Goal: Information Seeking & Learning: Learn about a topic

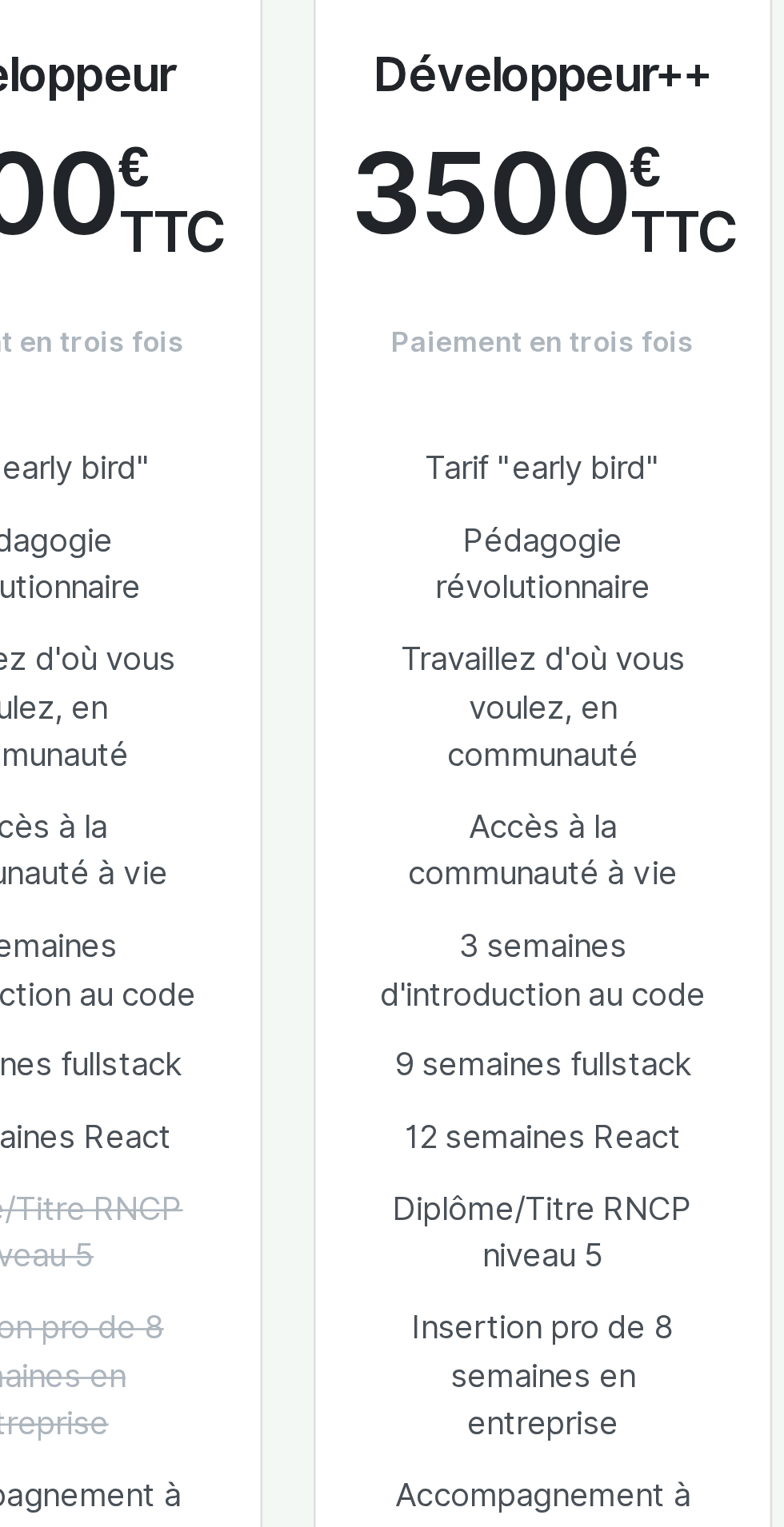
scroll to position [609, 0]
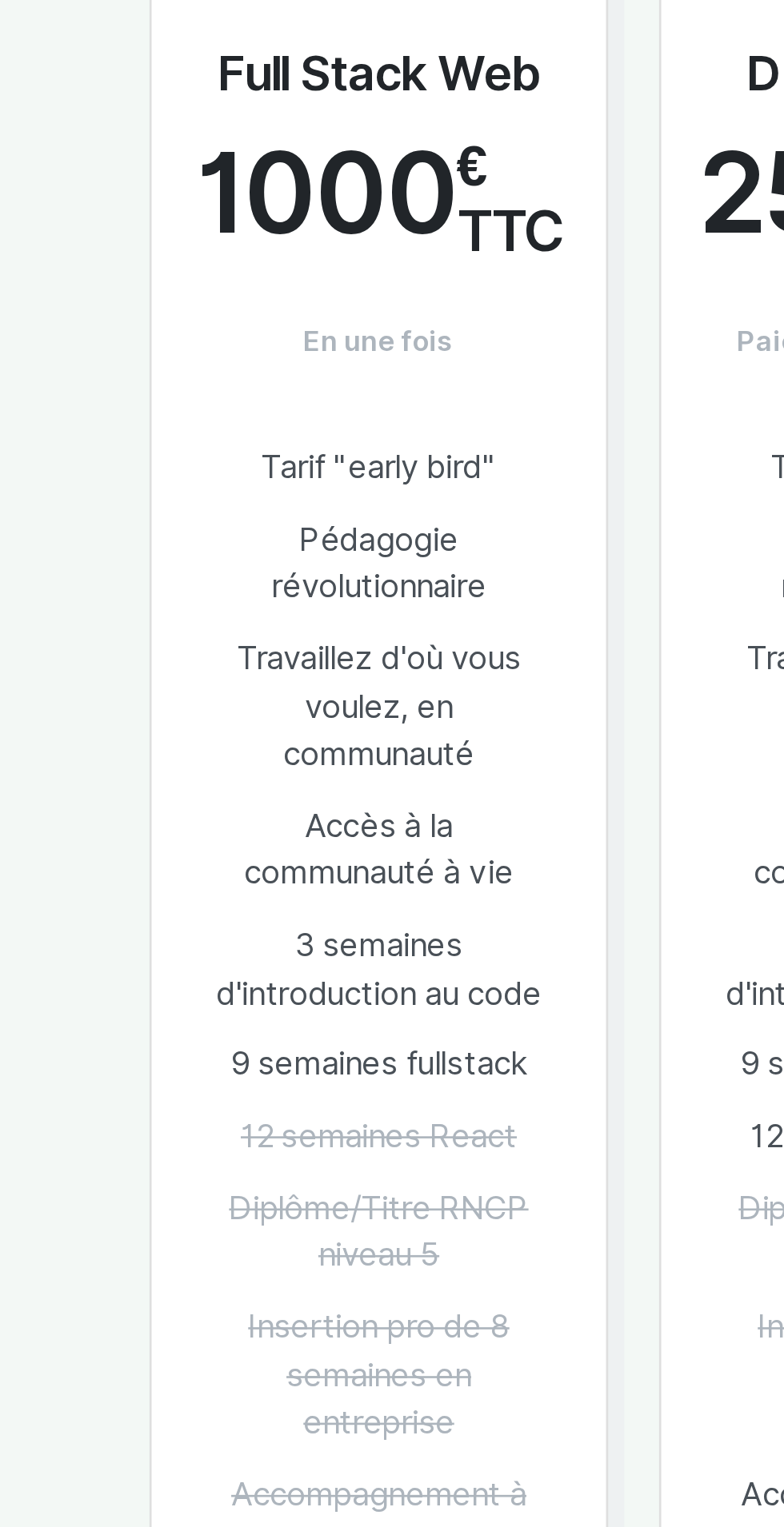
click at [86, 671] on section "Nos formations, nos prix Le + populaire Full Stack Web 1000 € TTC En une fois T…" at bounding box center [392, 822] width 784 height 1357
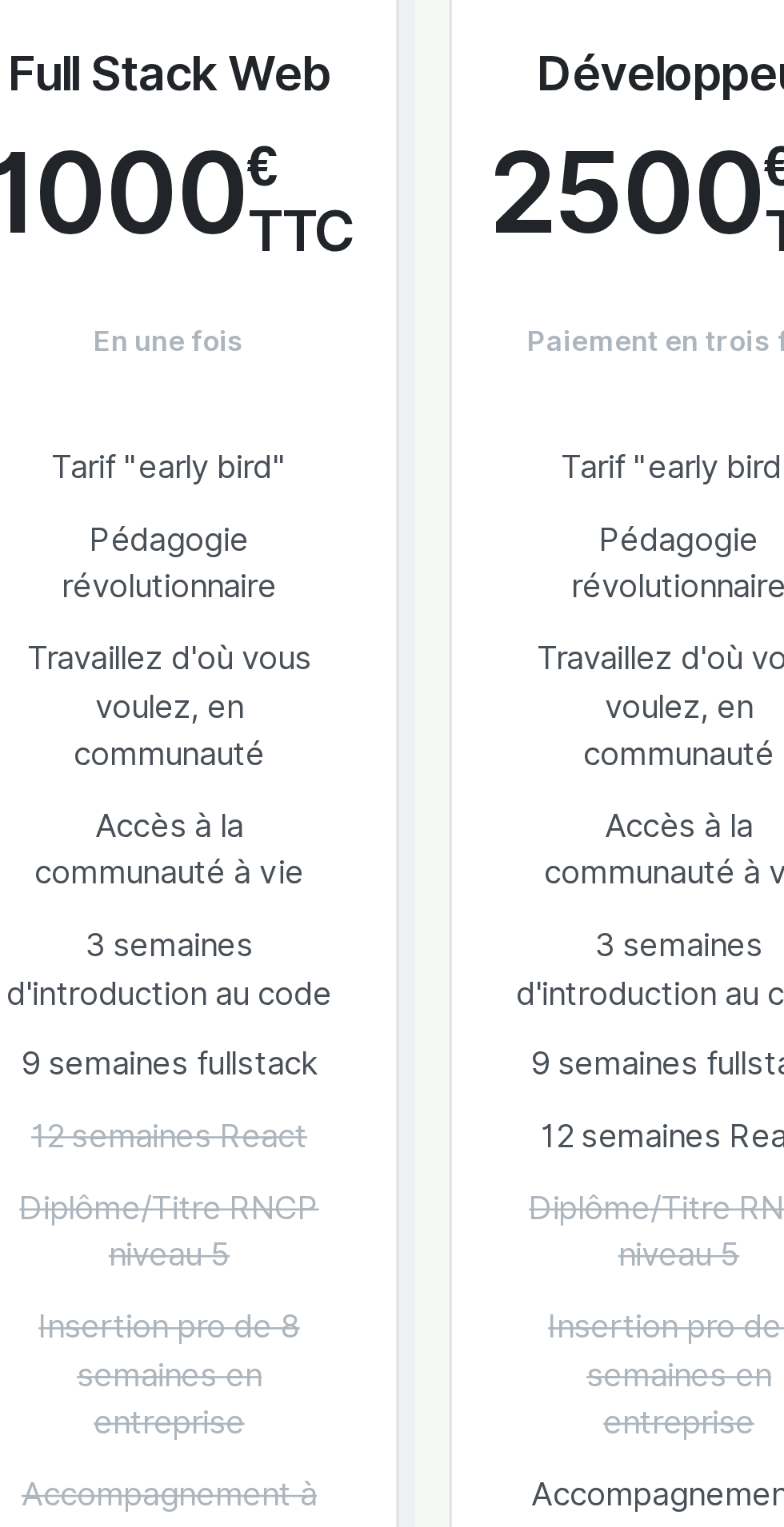
click at [288, 689] on div "Le + populaire Full Stack Web 1000 € TTC En une fois Tarif "early bird" Pédagog…" at bounding box center [200, 649] width 192 height 712
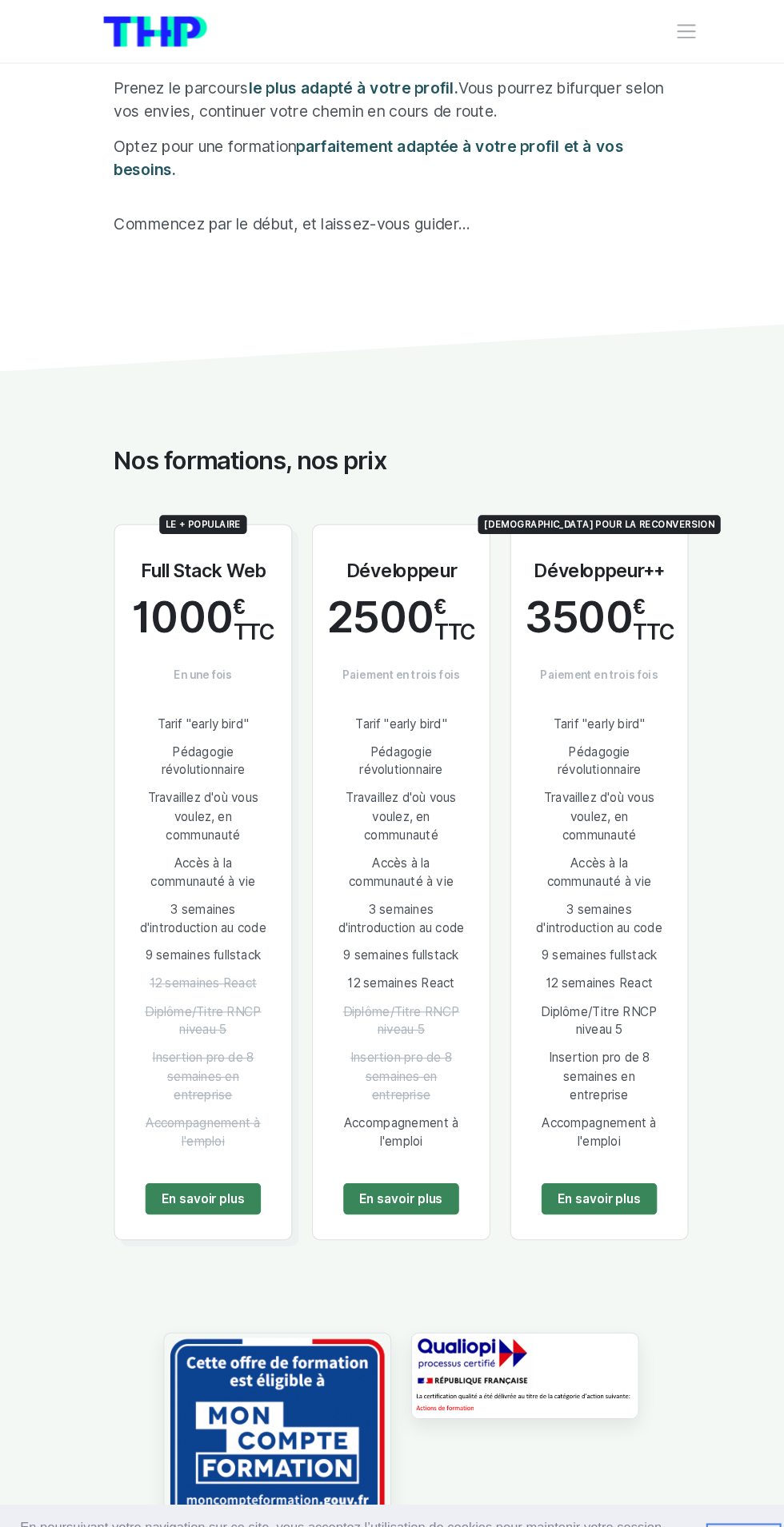
scroll to position [366, 0]
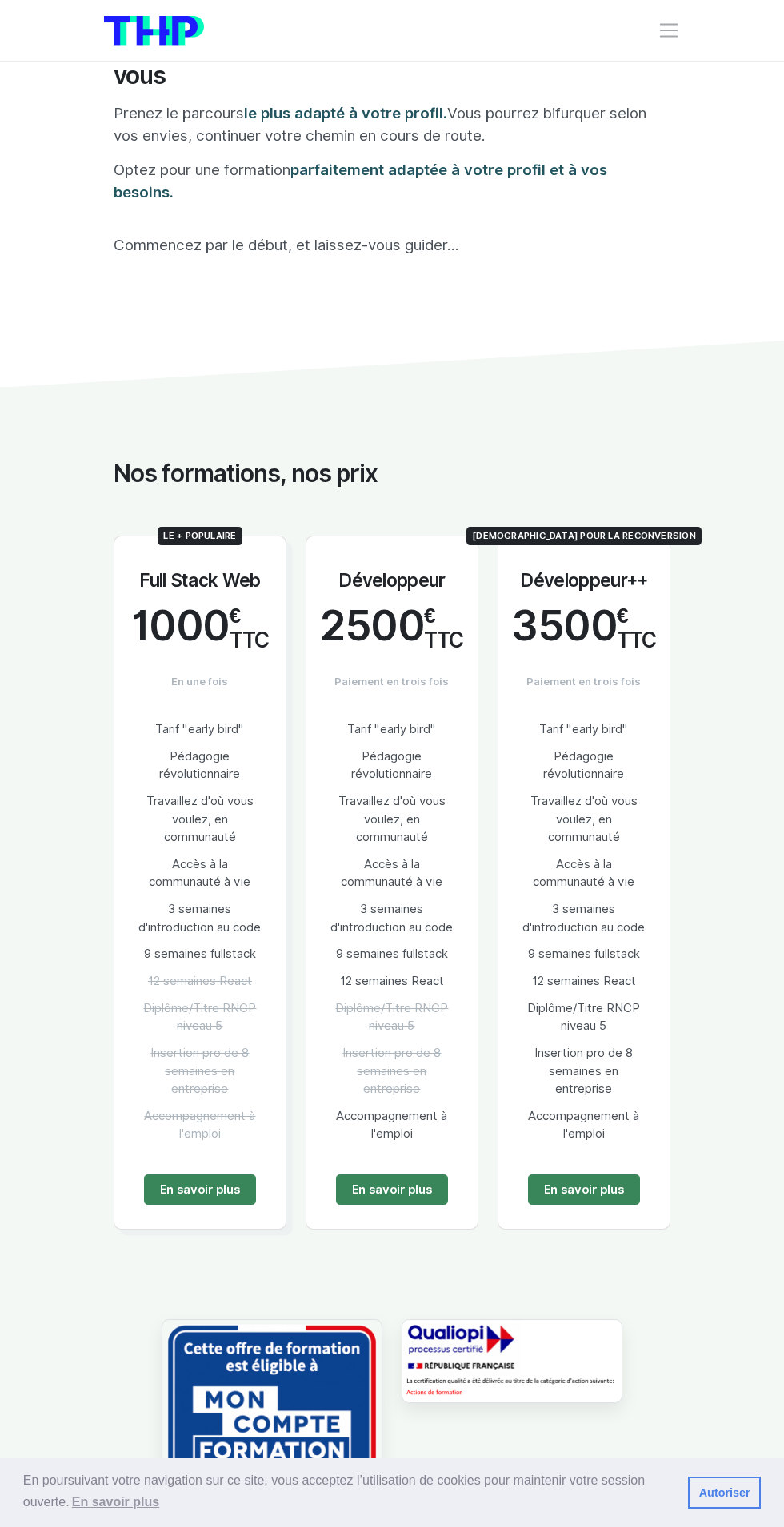
click at [205, 1205] on link "En savoir plus" at bounding box center [200, 1190] width 112 height 30
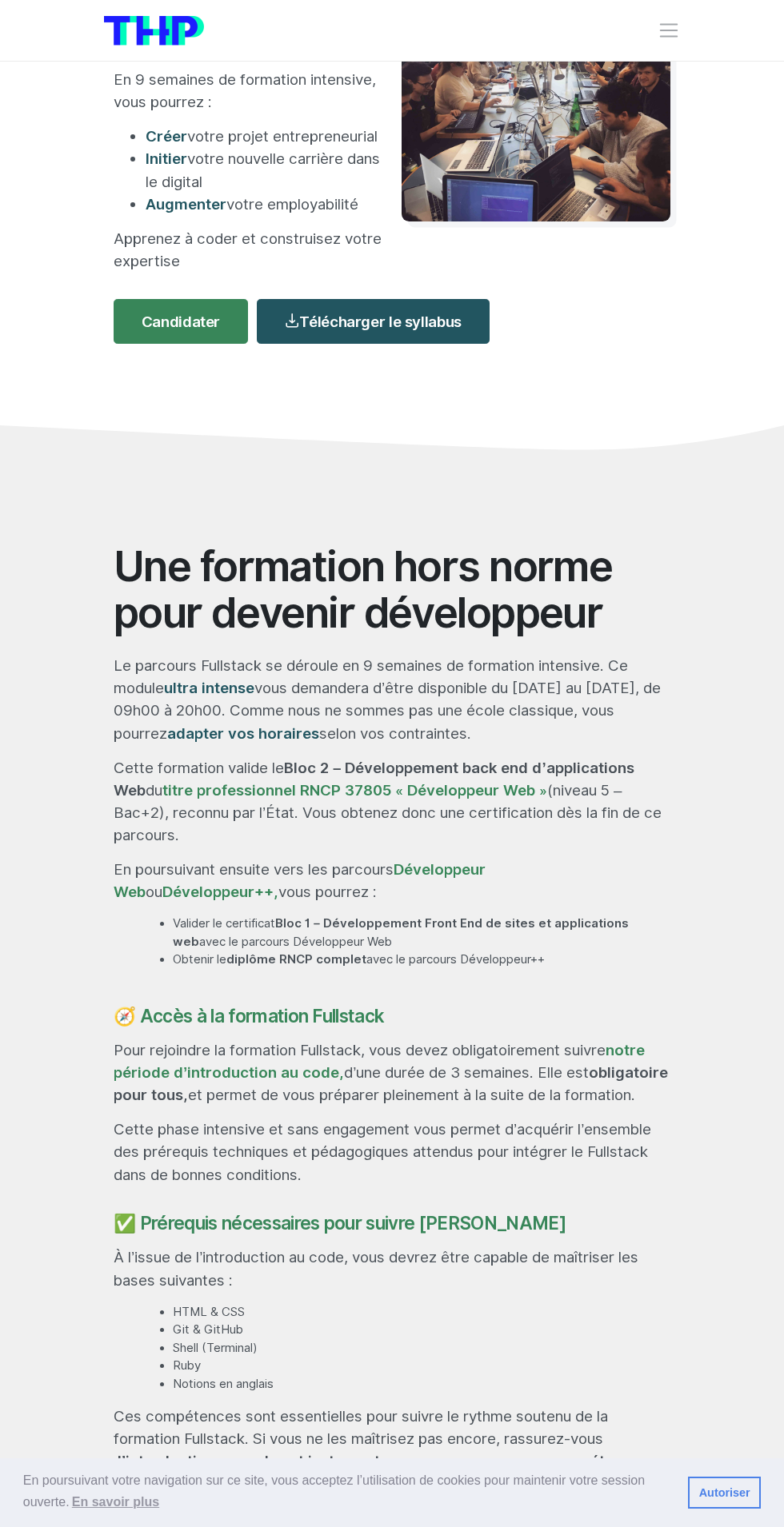
scroll to position [263, 0]
click at [221, 1027] on h4 "🧭 Accès à la formation Fullstack" at bounding box center [392, 1016] width 557 height 22
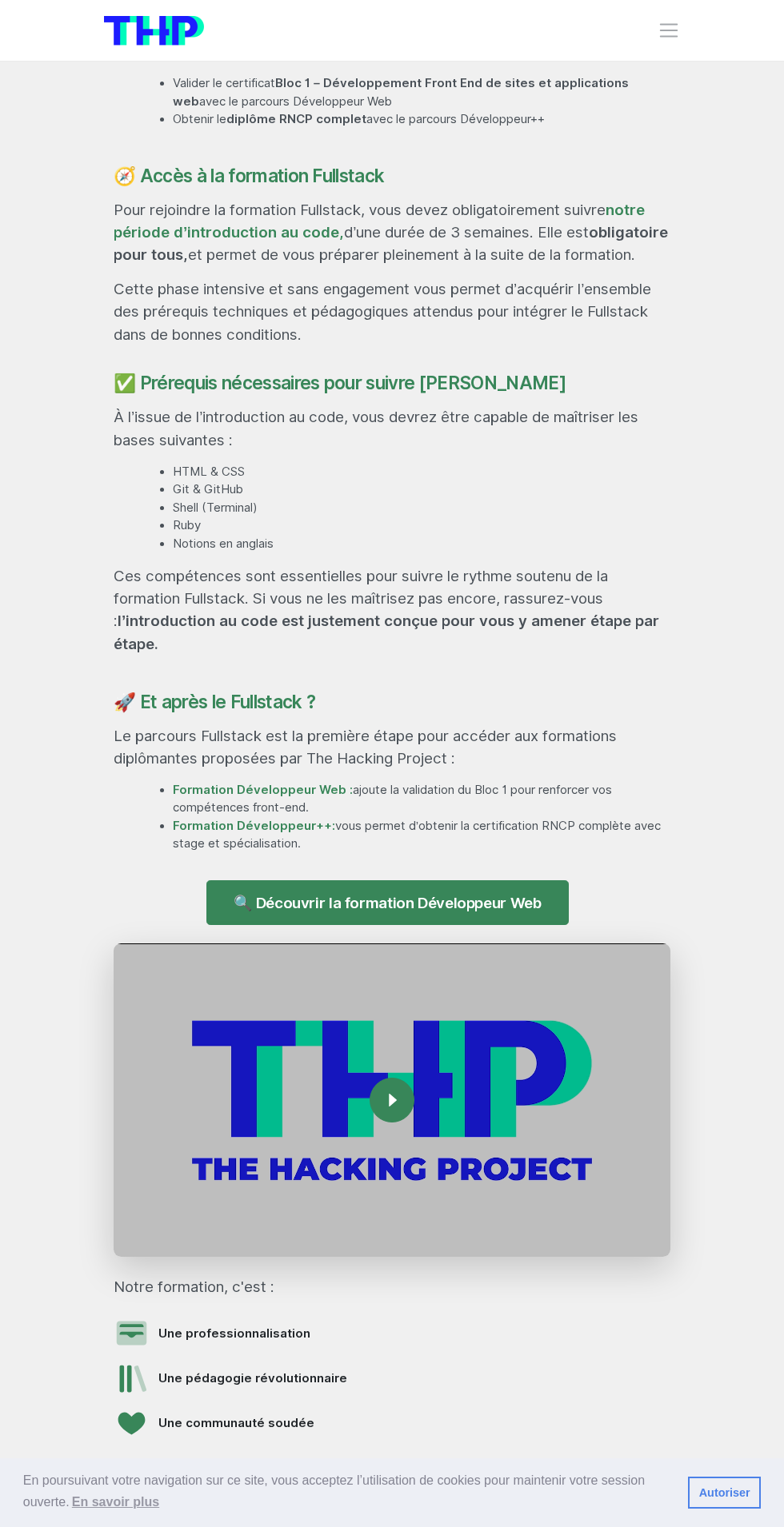
scroll to position [1107, 0]
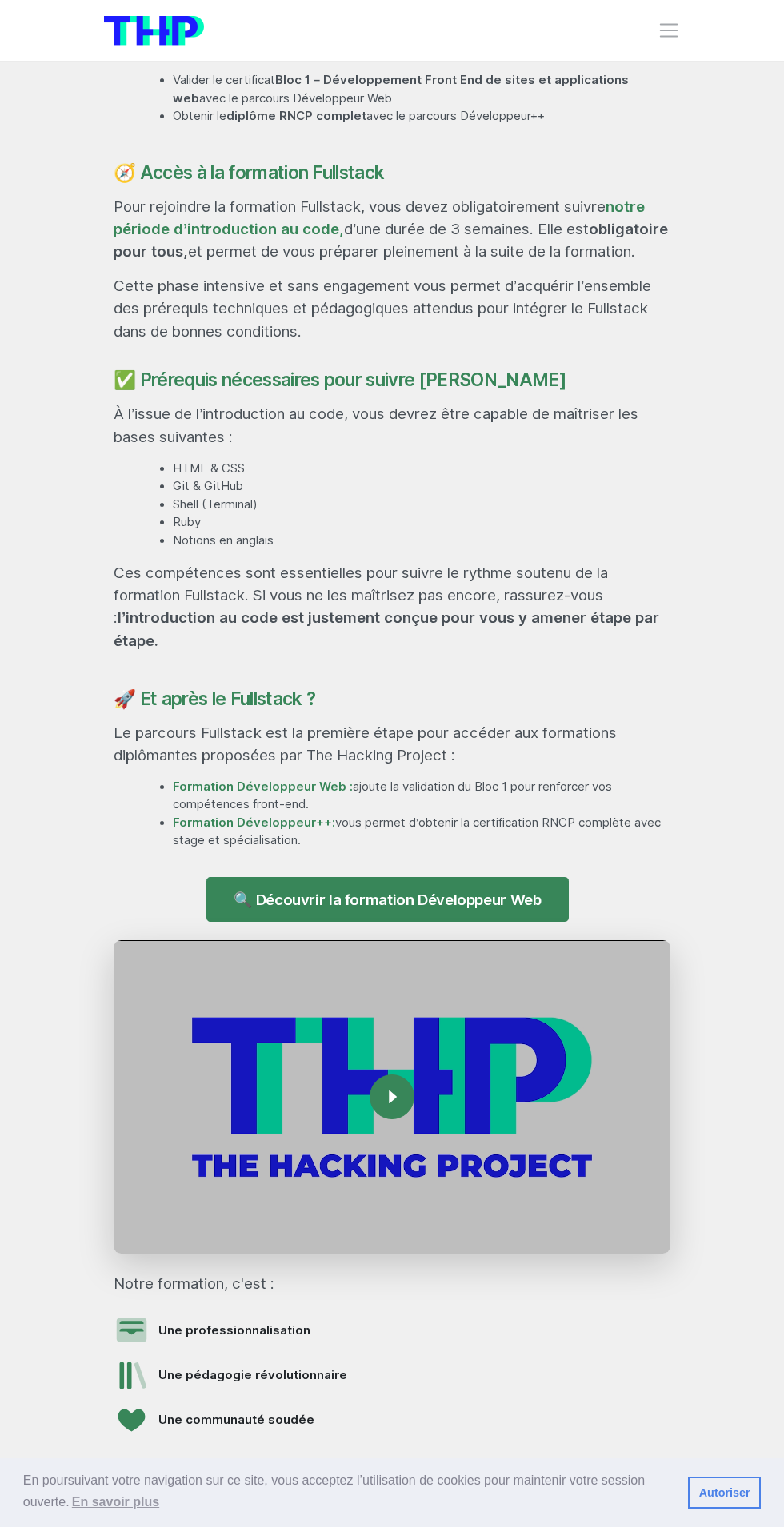
click at [471, 922] on link "🔍 Découvrir la formation Développeur Web" at bounding box center [387, 899] width 363 height 45
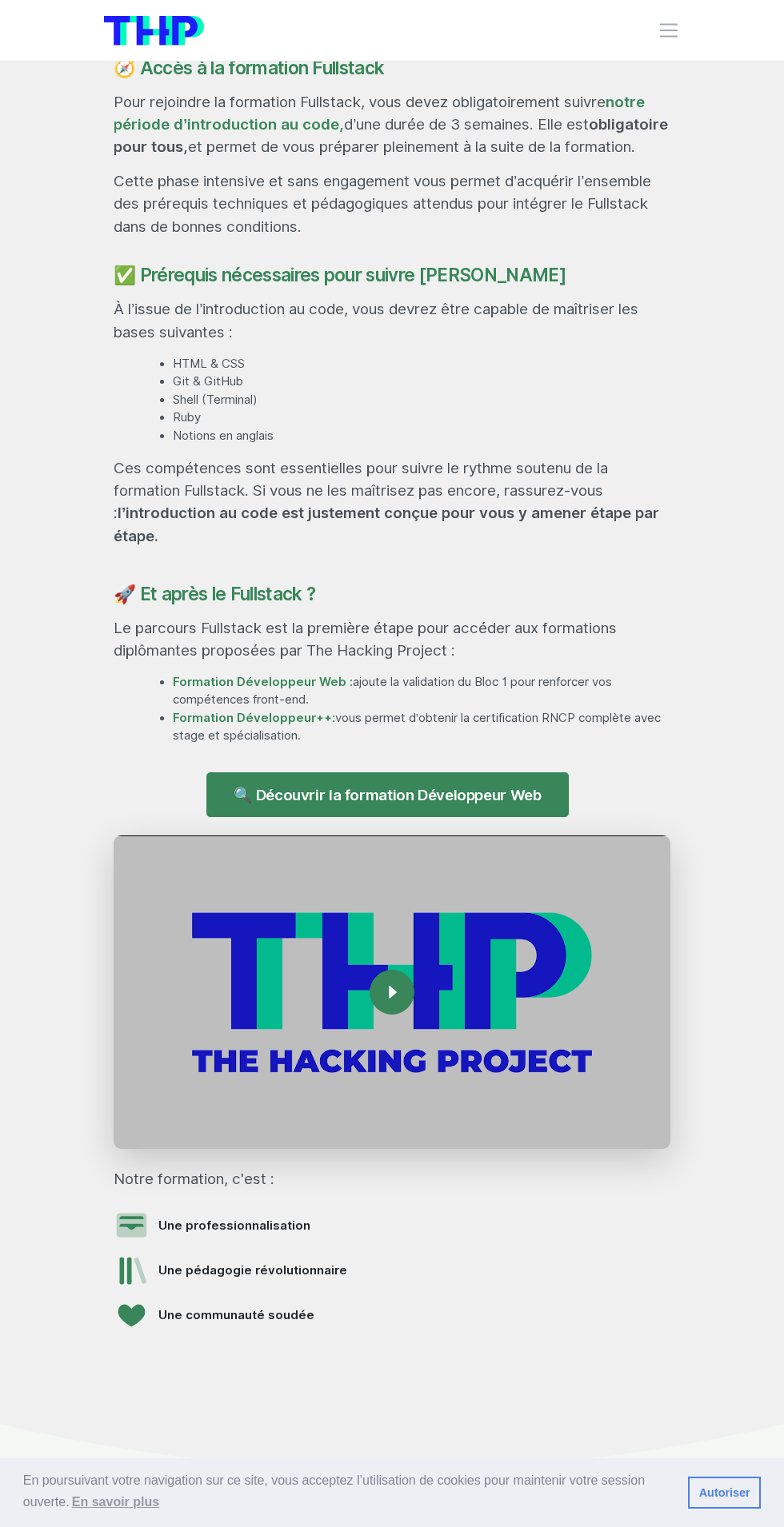
scroll to position [1226, 0]
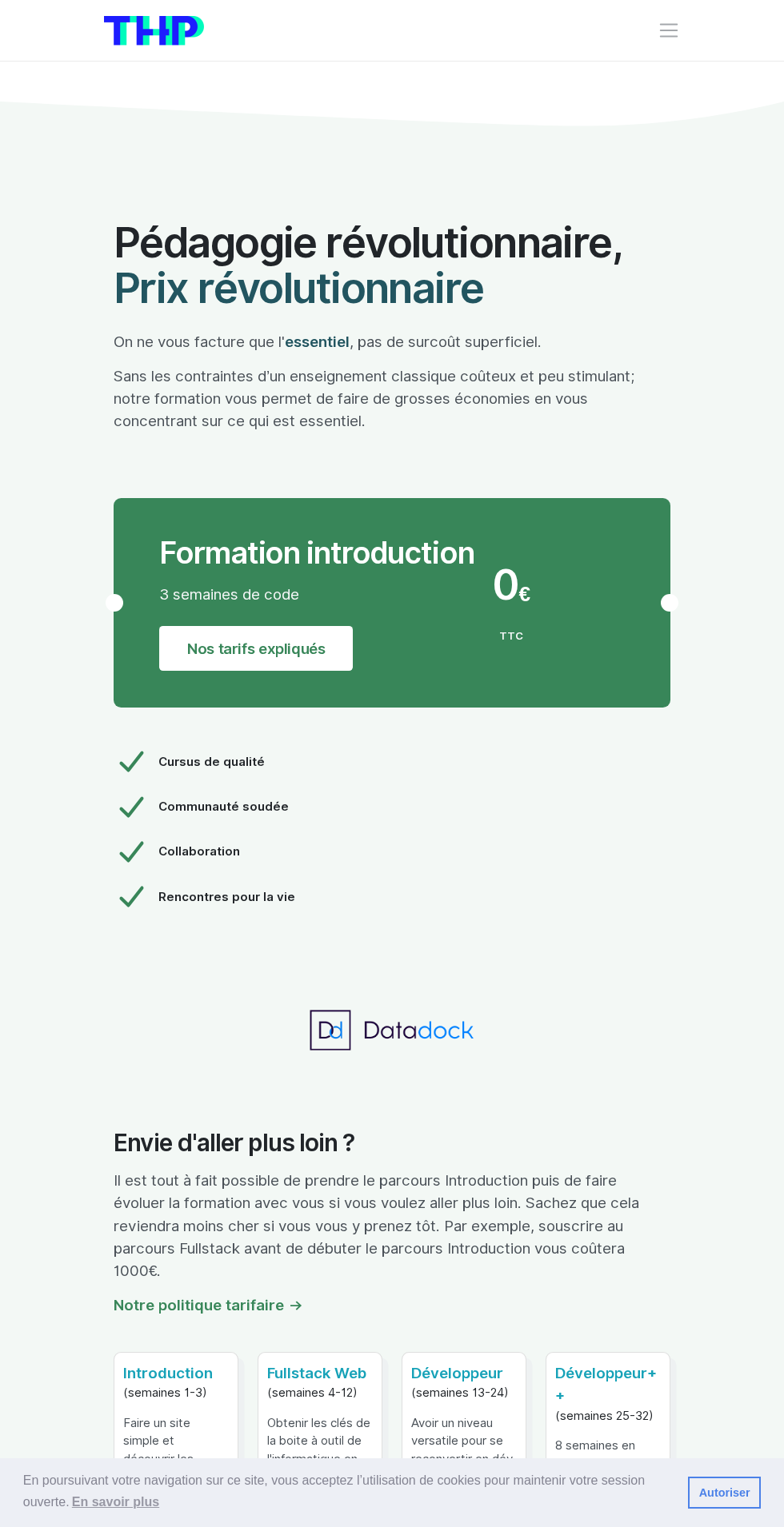
scroll to position [8397, 0]
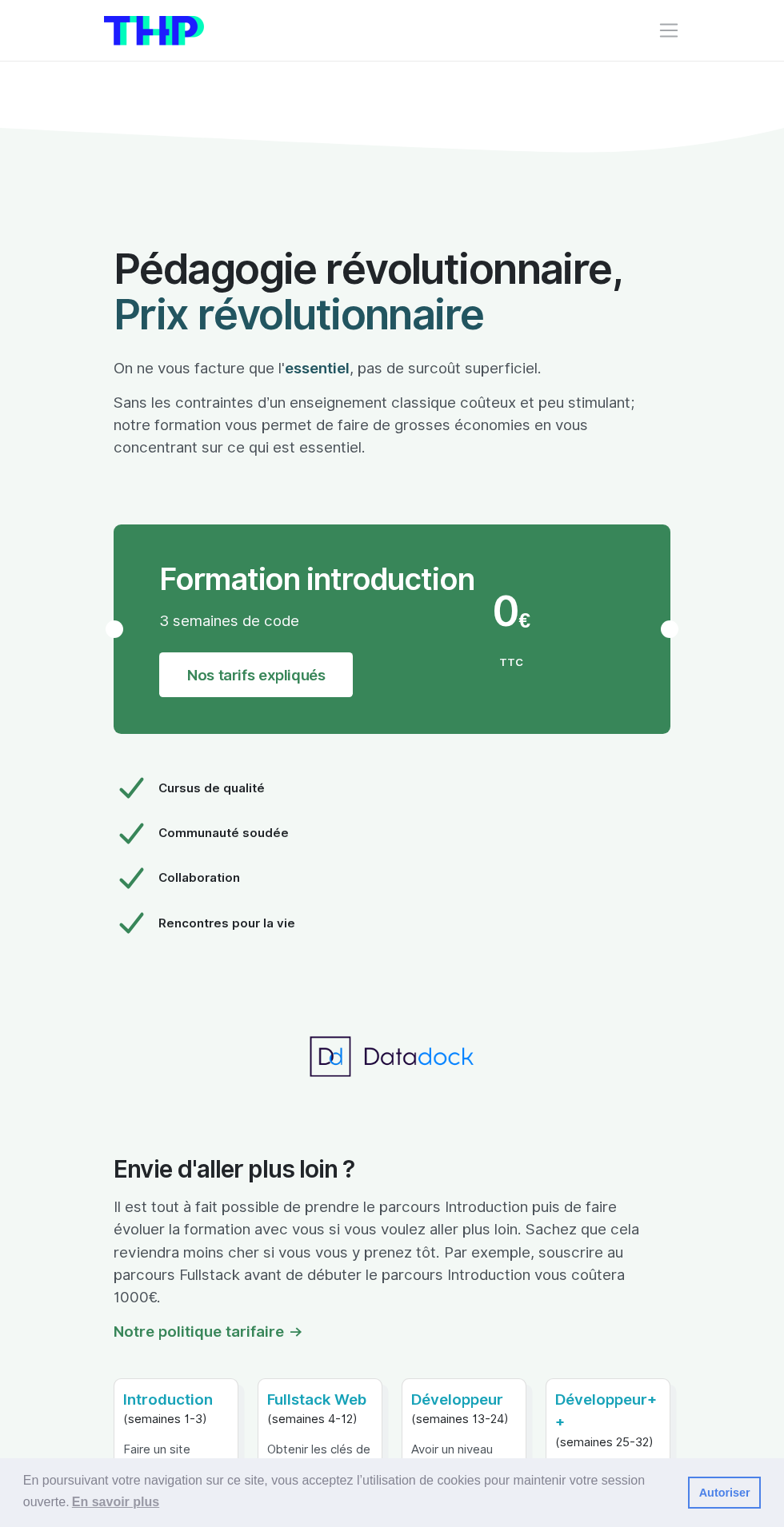
click at [283, 652] on link "Nos tarifs expliqués" at bounding box center [256, 674] width 194 height 45
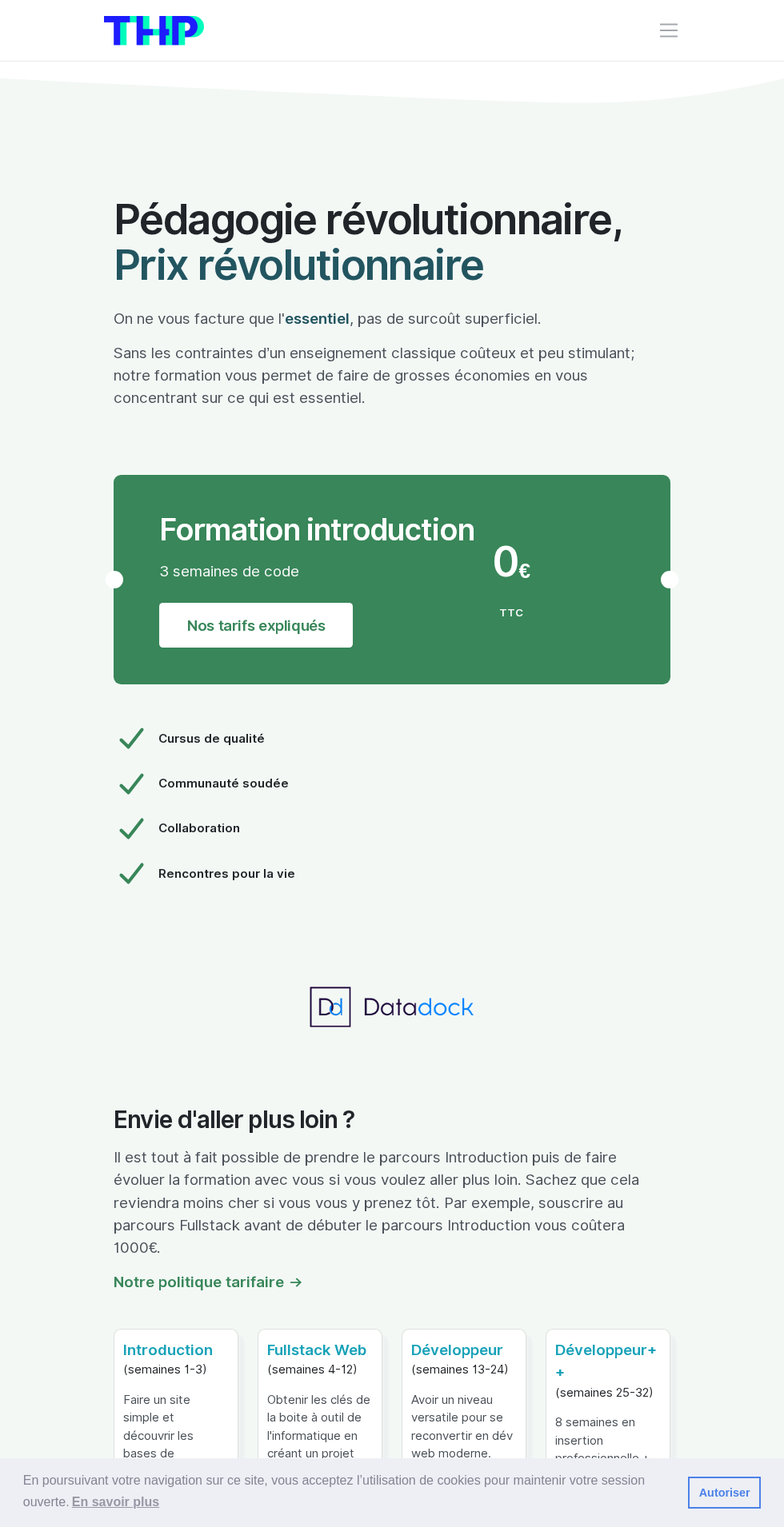
scroll to position [8517, 0]
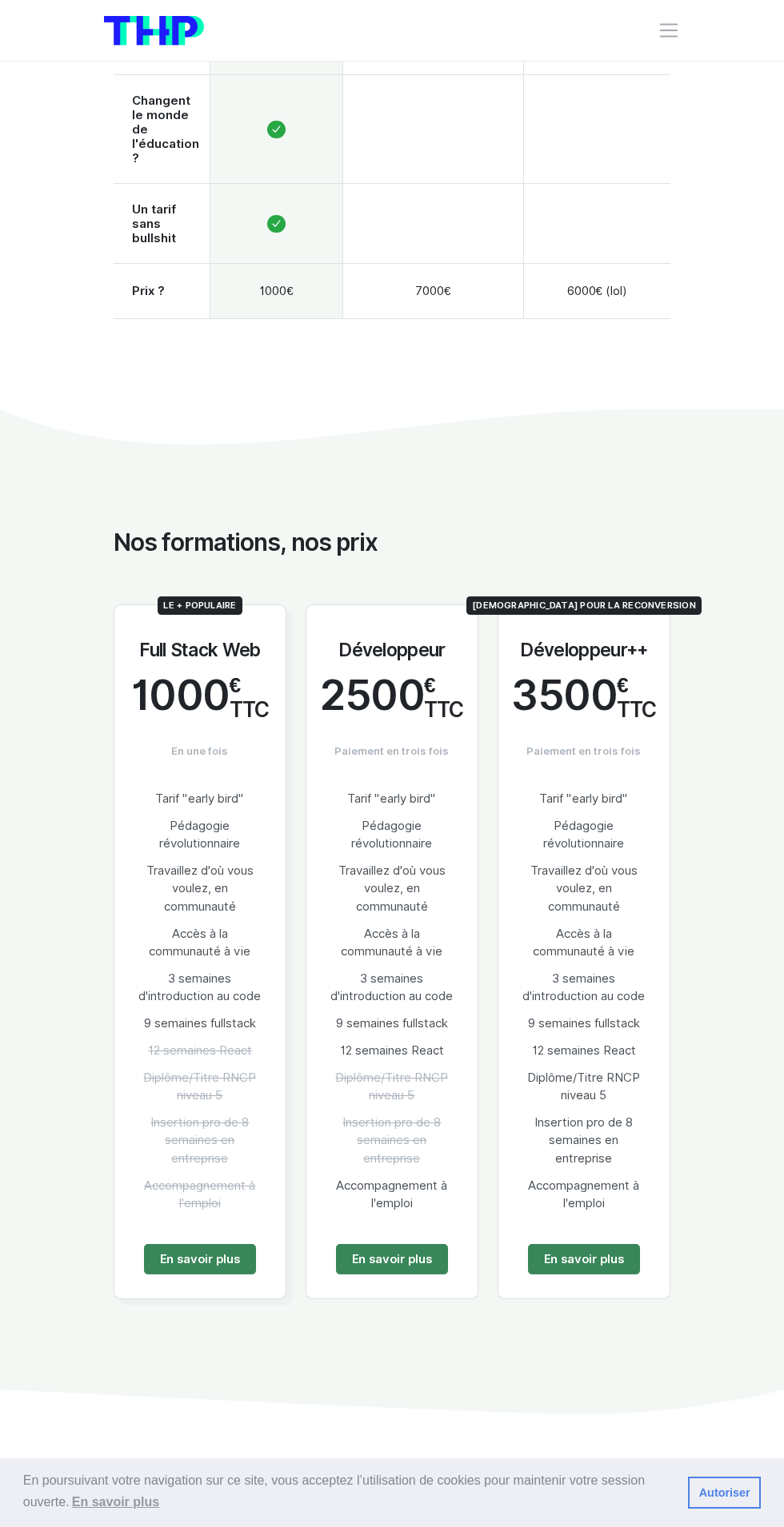
scroll to position [1678, 0]
